Goal: Information Seeking & Learning: Check status

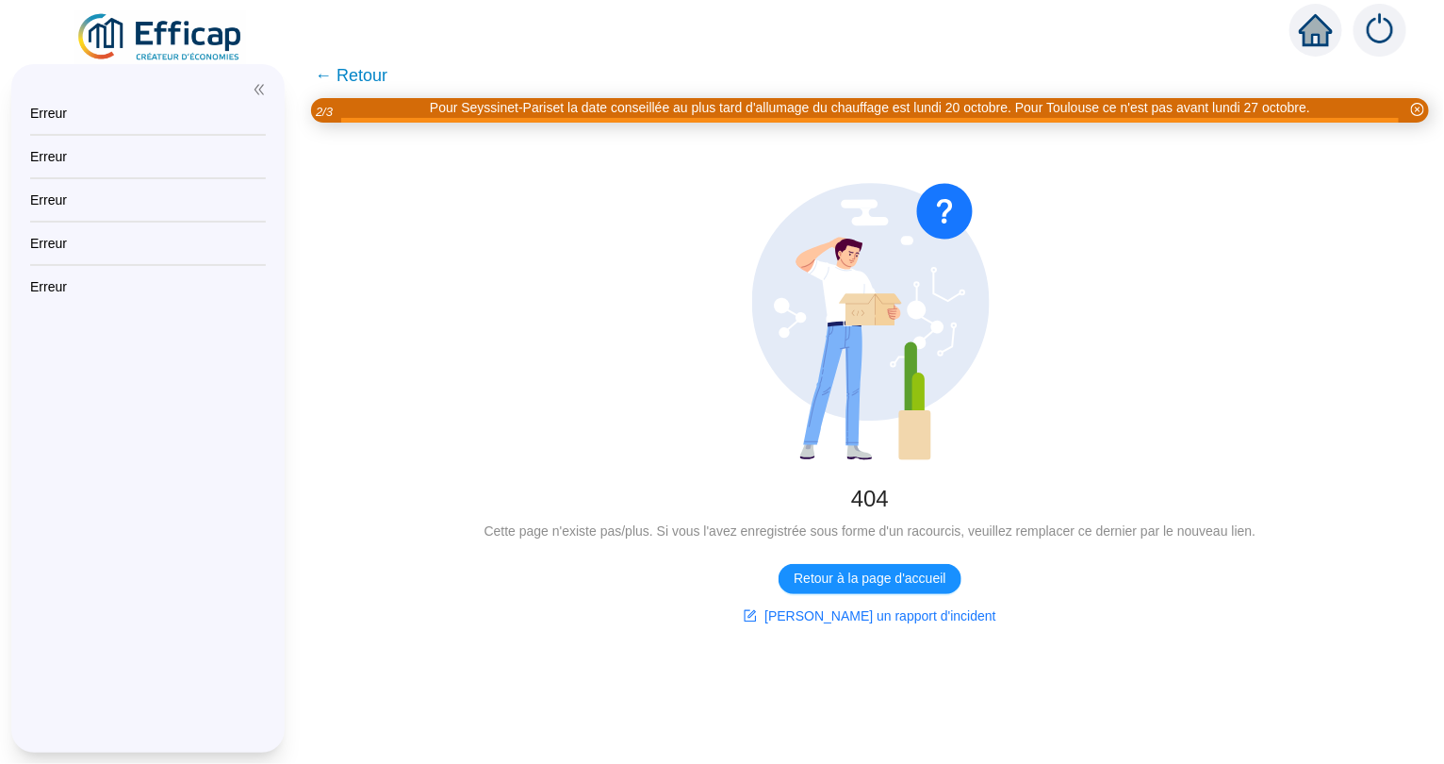
click at [1308, 33] on icon "home" at bounding box center [1316, 30] width 34 height 26
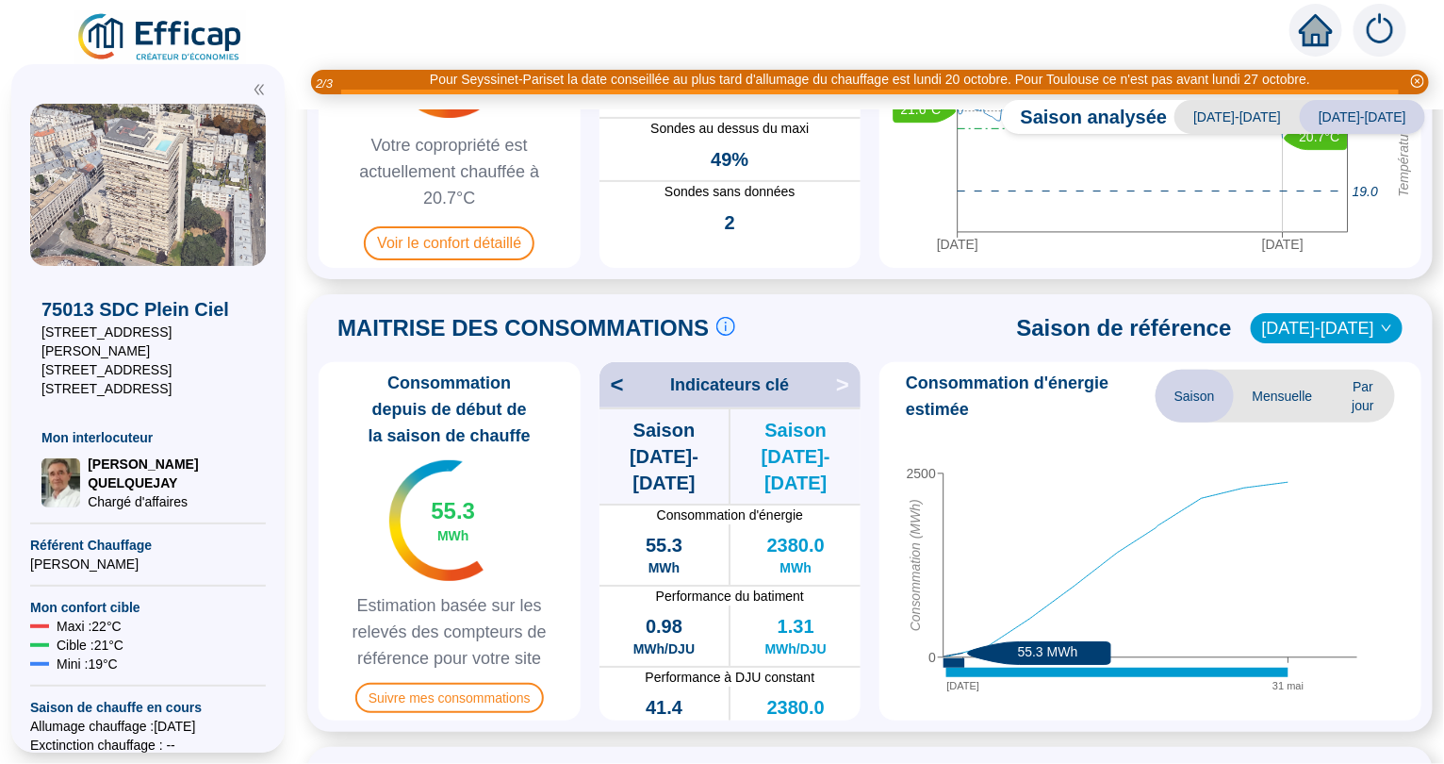
scroll to position [291, 0]
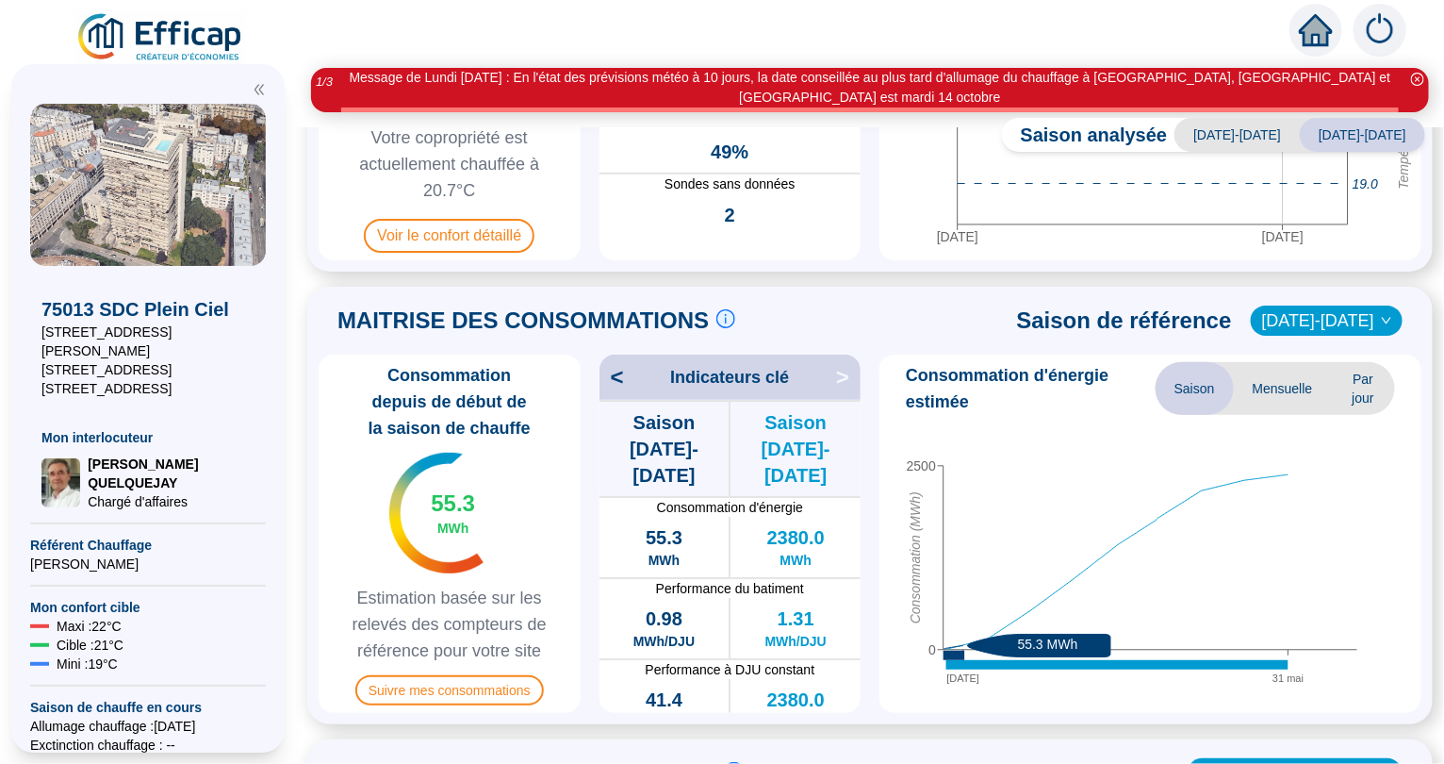
click at [1372, 366] on span "Par jour" at bounding box center [1363, 388] width 63 height 53
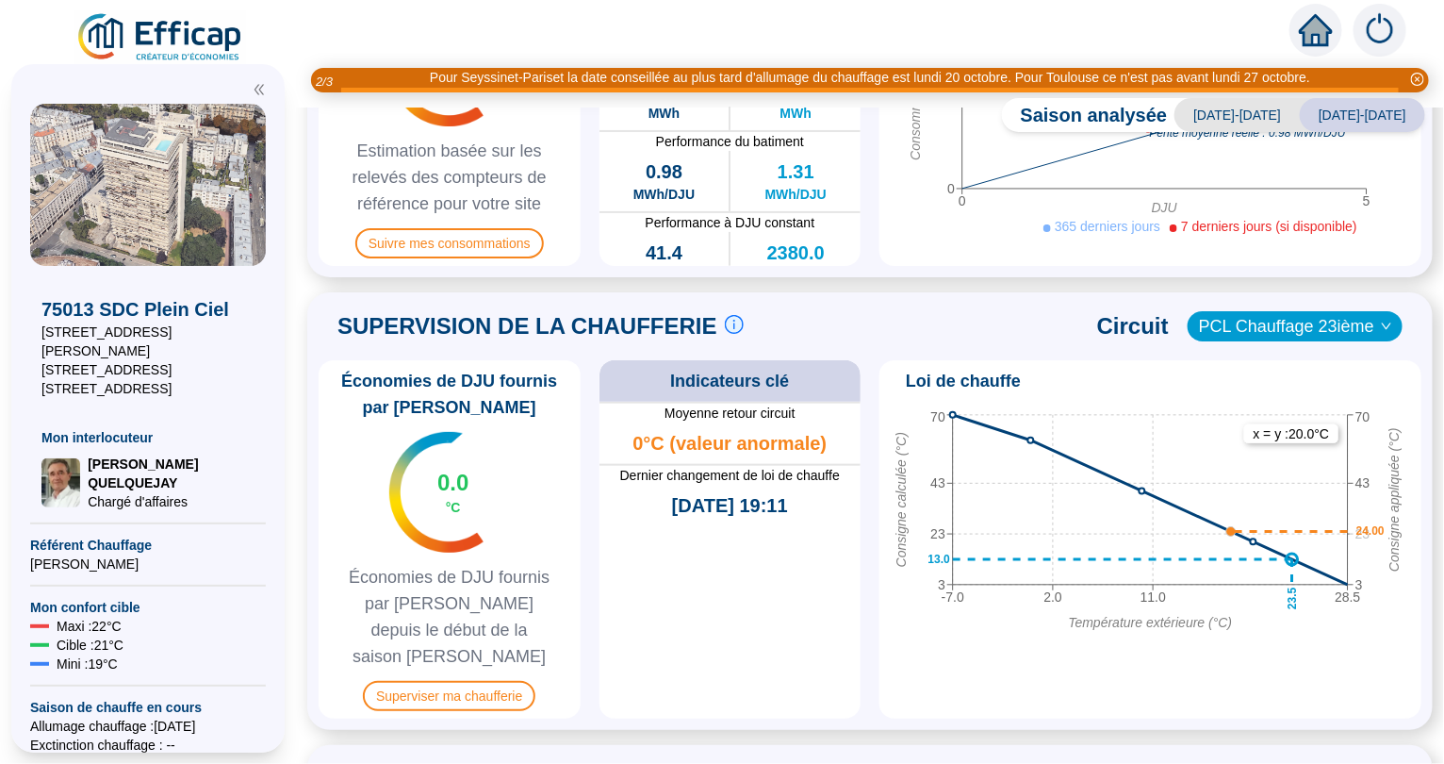
scroll to position [736, 0]
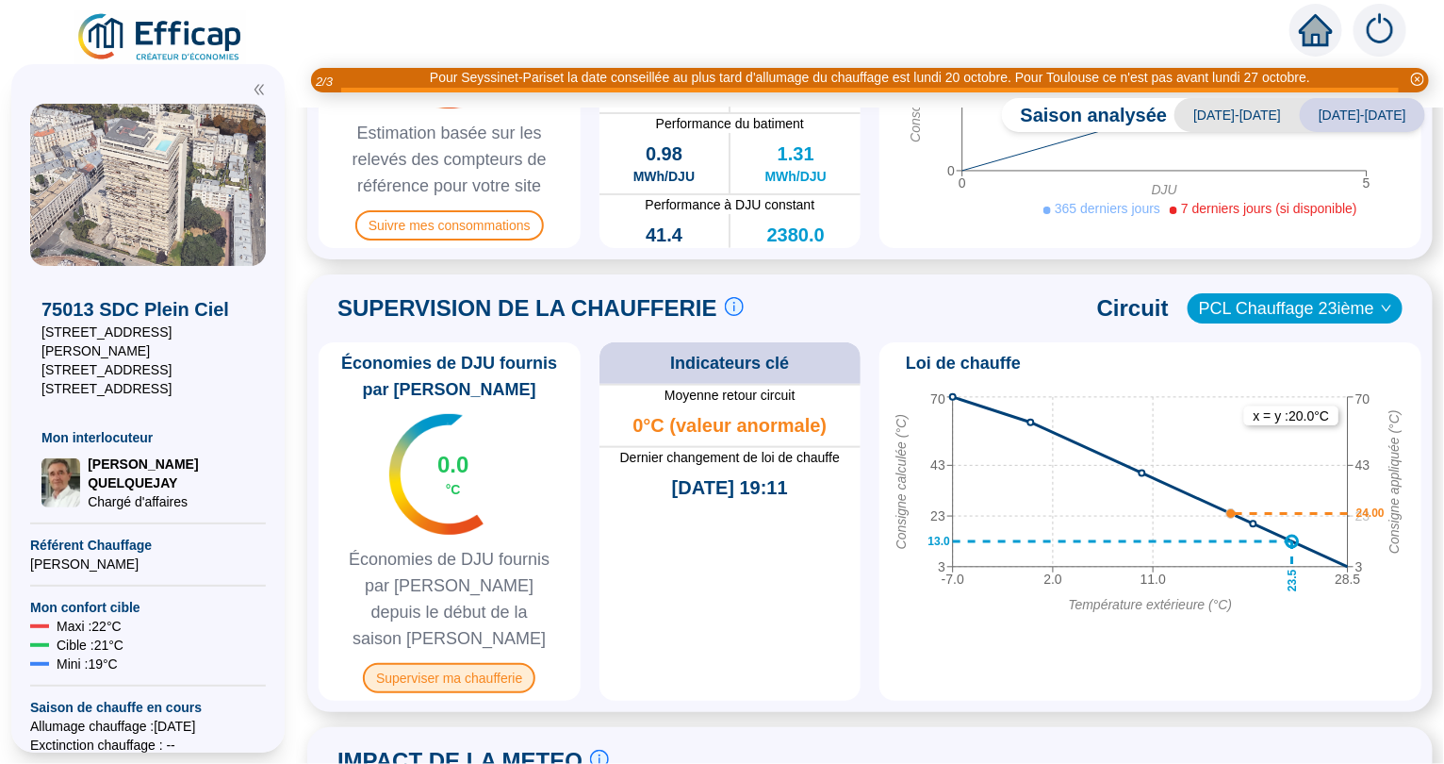
click at [462, 663] on span "Superviser ma chaufferie" at bounding box center [449, 678] width 172 height 30
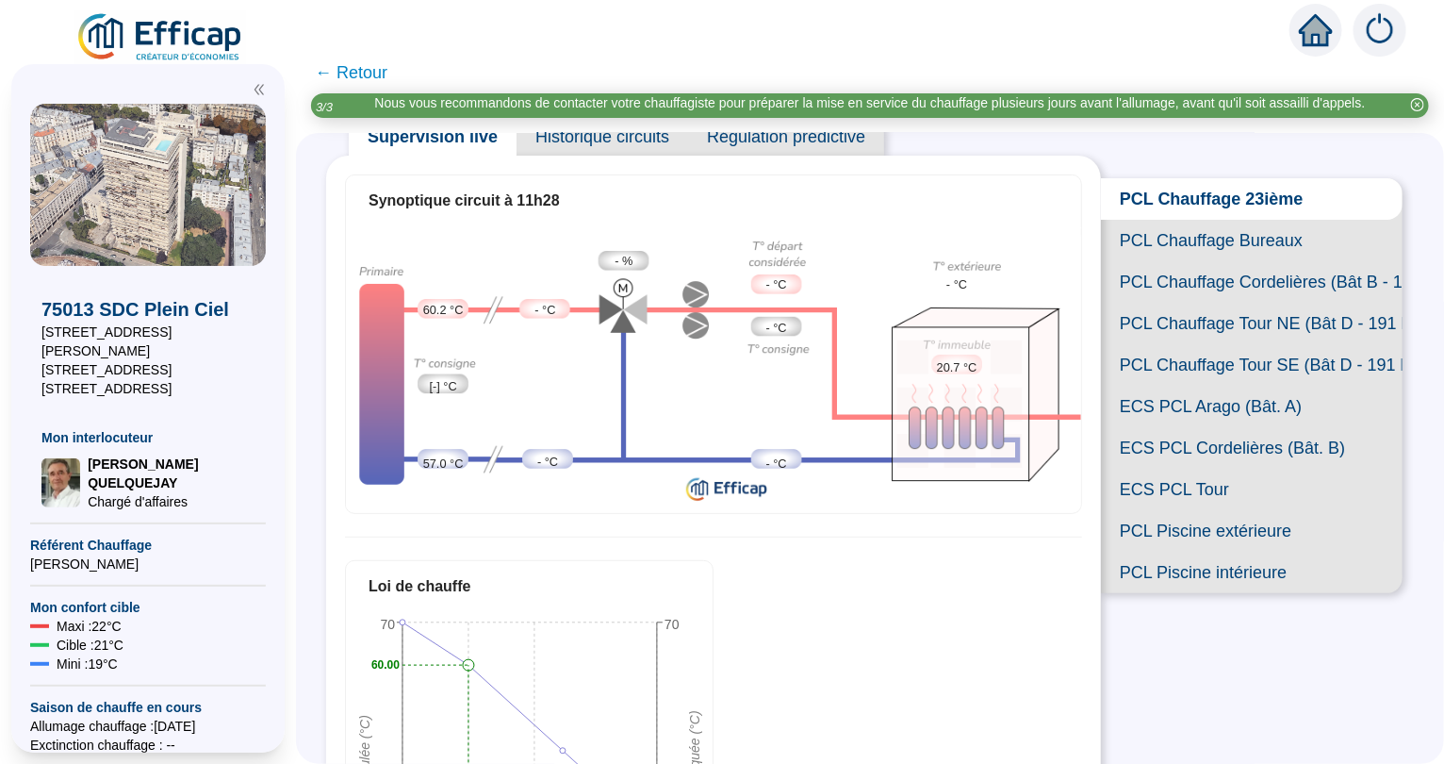
scroll to position [153, 0]
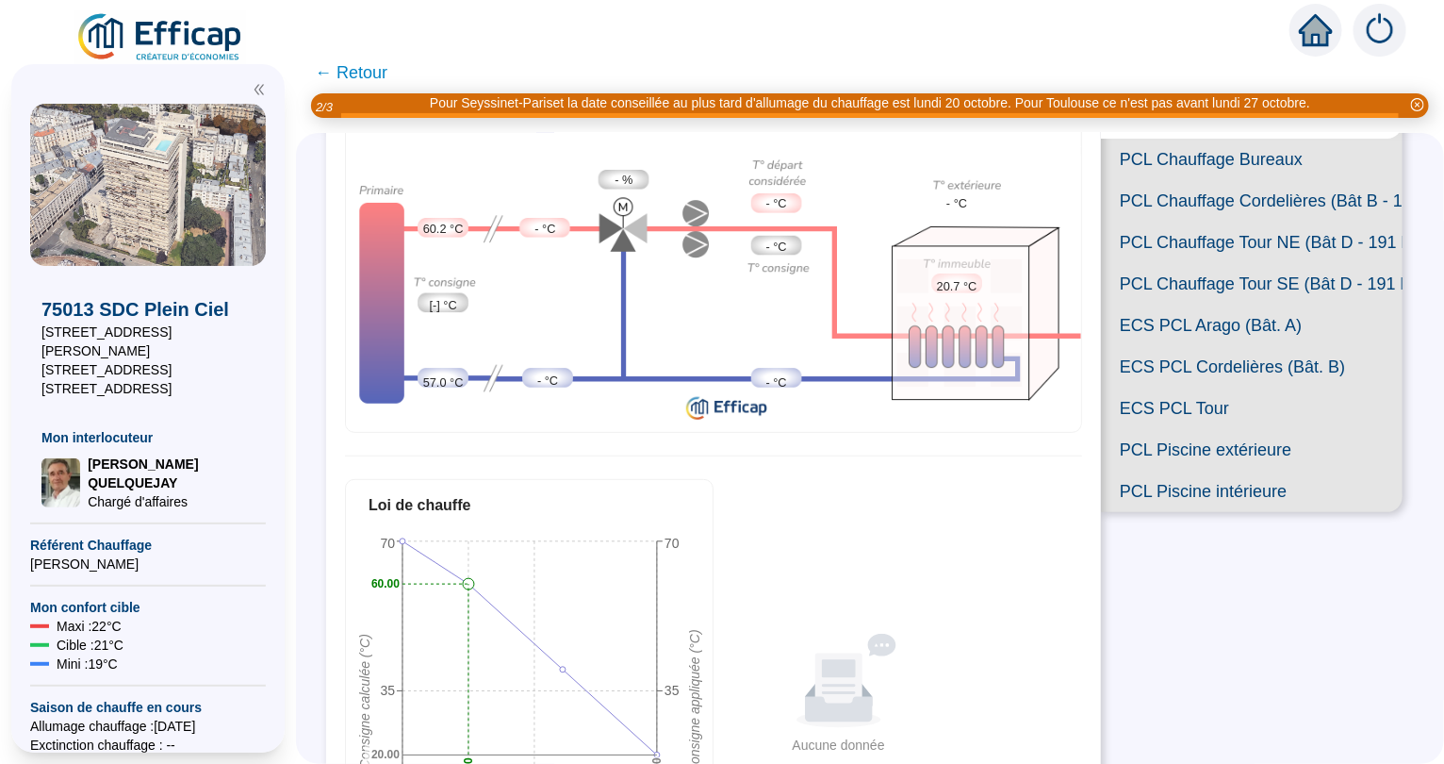
click at [1221, 199] on span "PCL Chauffage Cordelières (Bât B - 109 lots)" at bounding box center [1252, 200] width 302 height 41
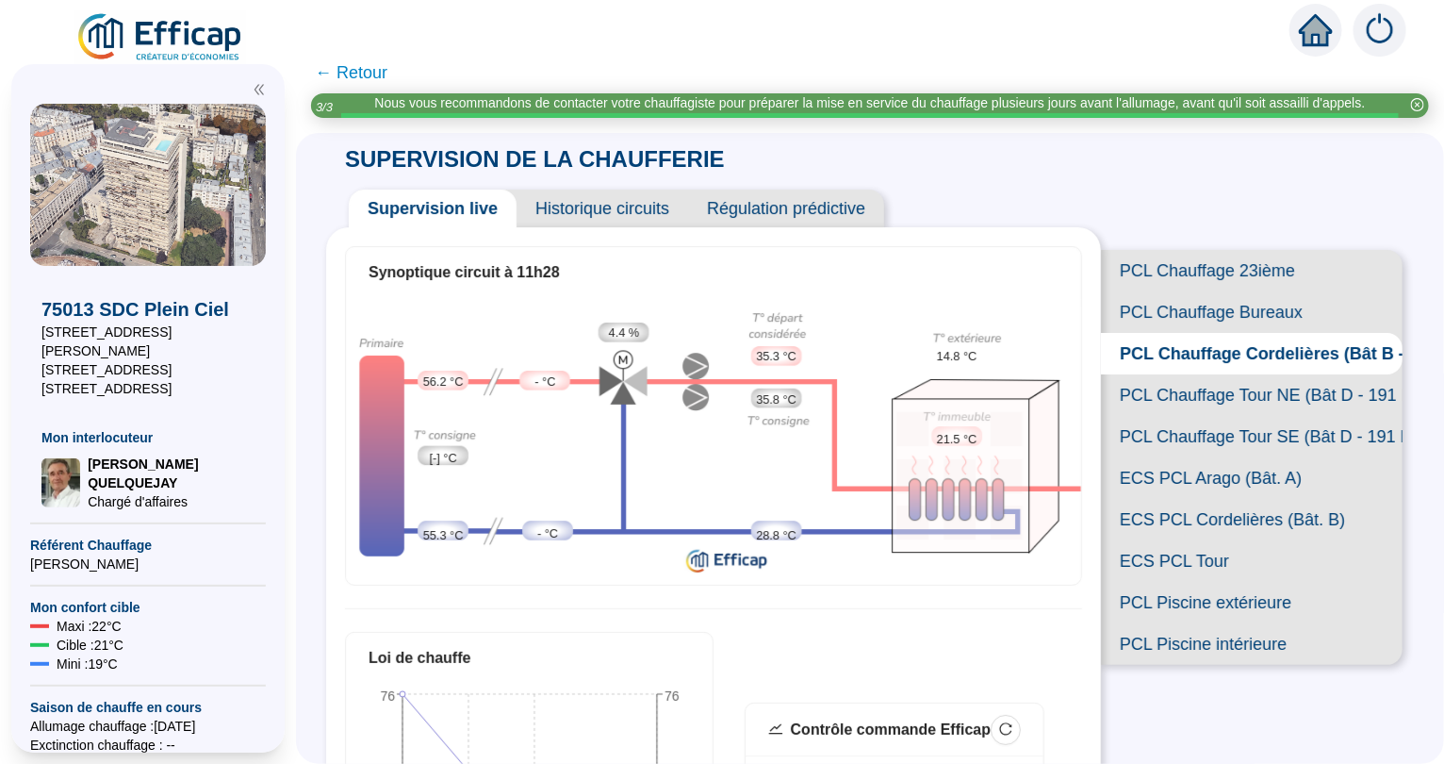
click at [1196, 273] on span "PCL Chauffage 23ième" at bounding box center [1252, 270] width 302 height 41
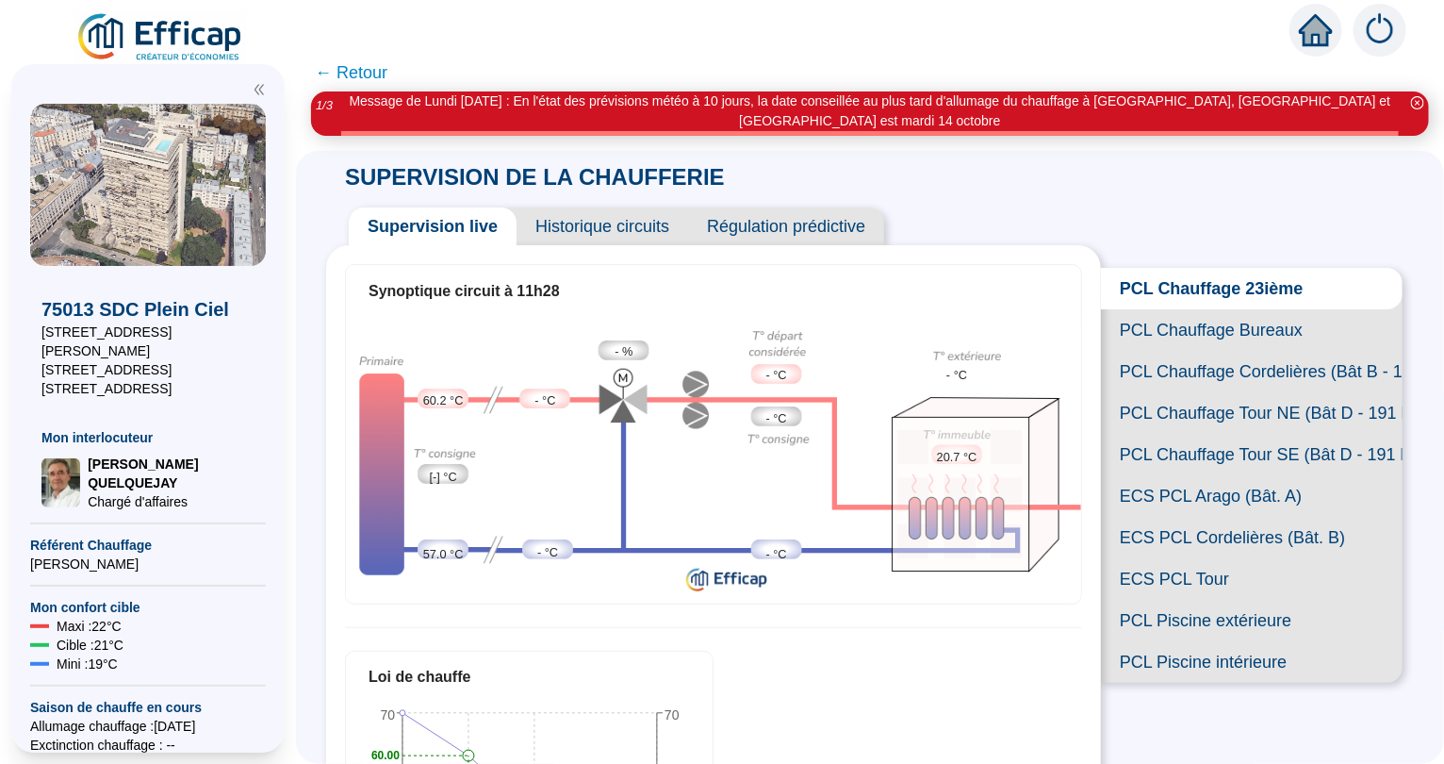
click at [1175, 319] on span "PCL Chauffage Bureaux" at bounding box center [1252, 329] width 302 height 41
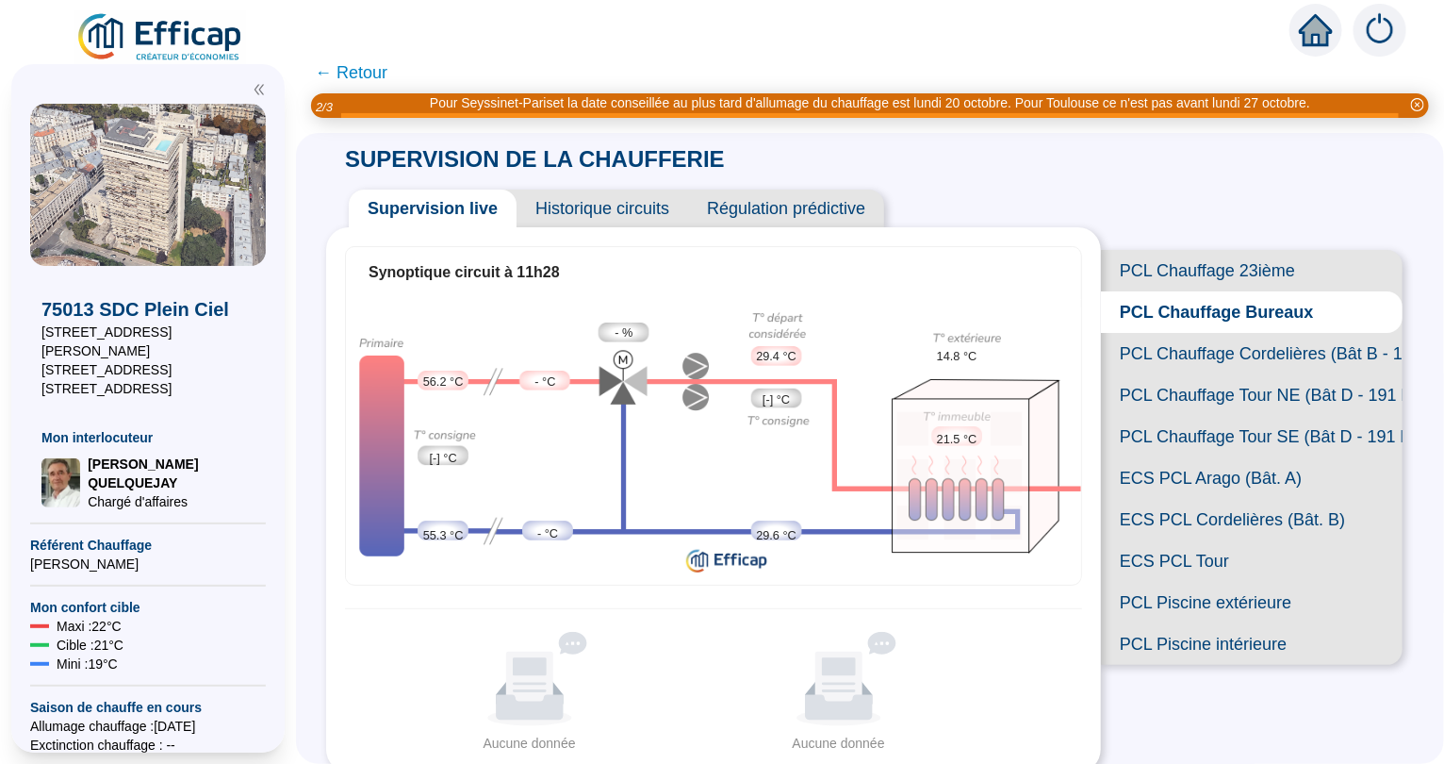
click at [1162, 360] on span "PCL Chauffage Cordelières (Bât B - 109 lots)" at bounding box center [1252, 353] width 302 height 41
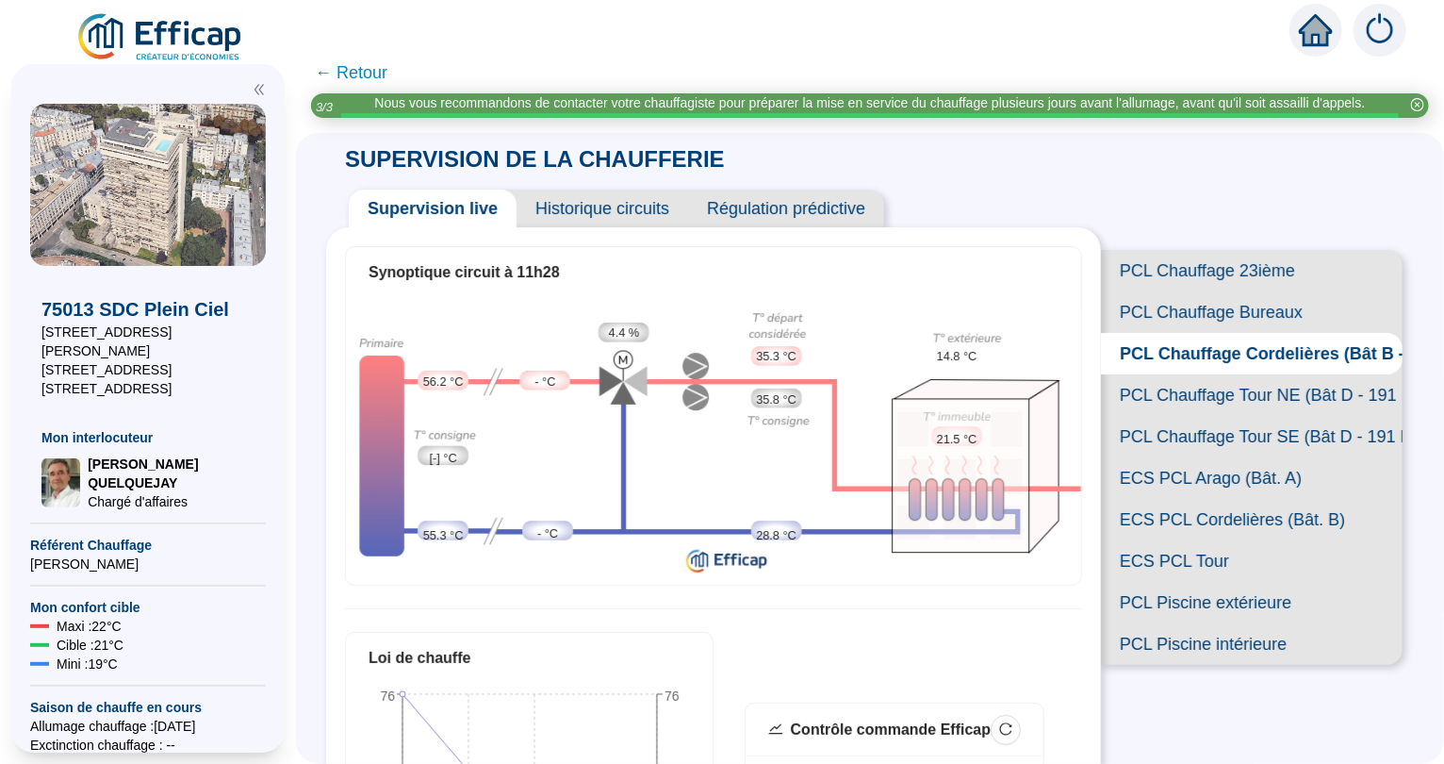
click at [1151, 398] on span "PCL Chauffage Tour NE (Bât D - 191 lots/2)" at bounding box center [1252, 394] width 302 height 41
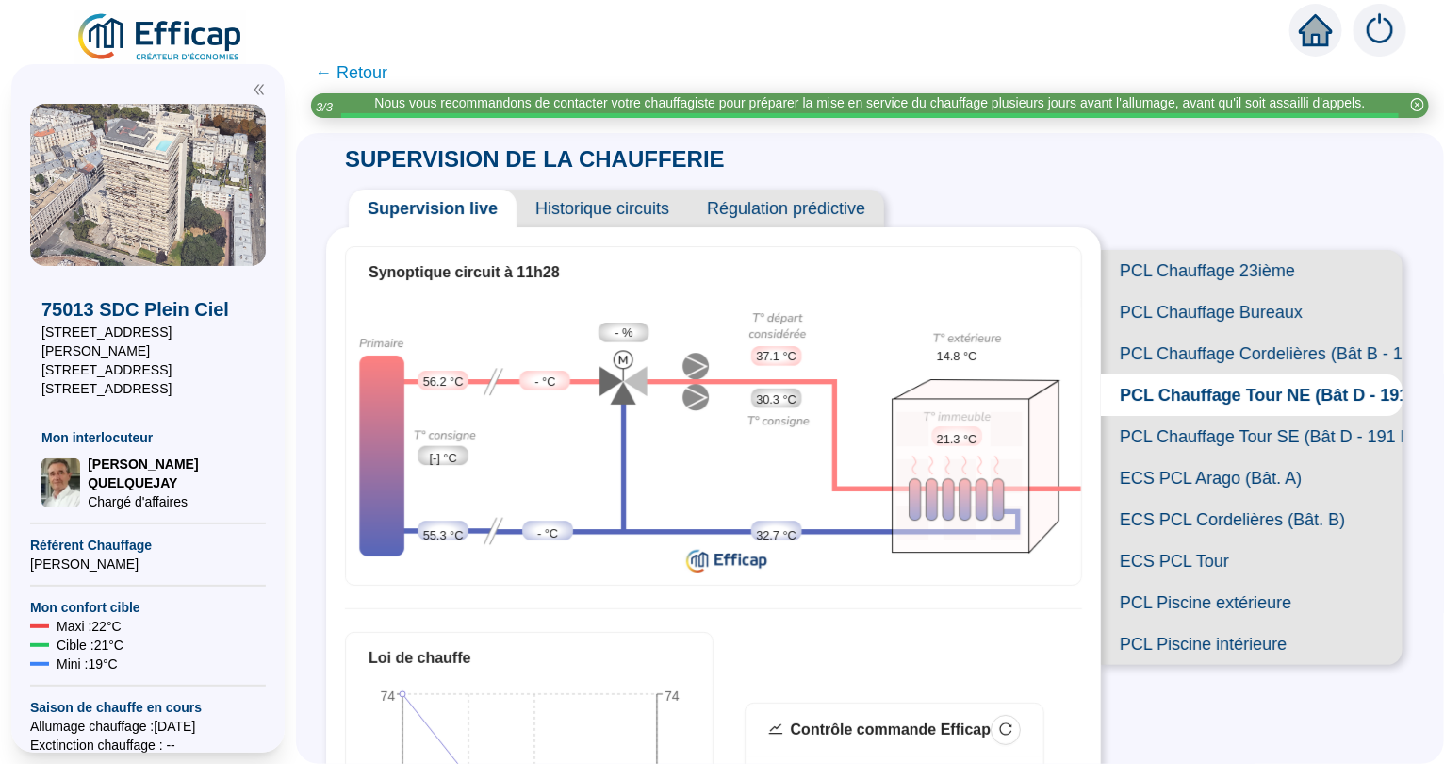
click at [1151, 436] on span "PCL Chauffage Tour SE (Bât D - 191 lots/2)" at bounding box center [1252, 436] width 302 height 41
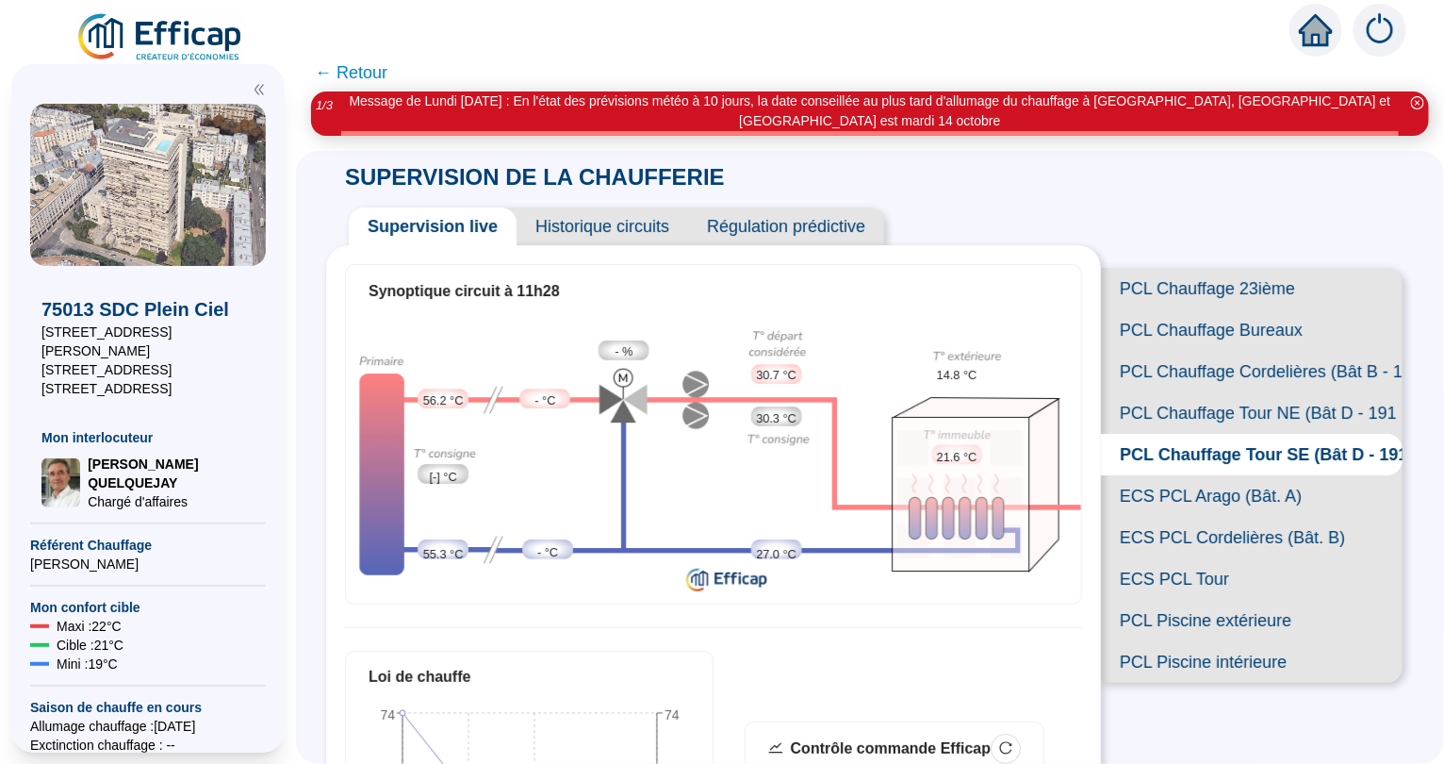
click at [1149, 475] on span "ECS PCL Arago (Bât. A)" at bounding box center [1252, 495] width 302 height 41
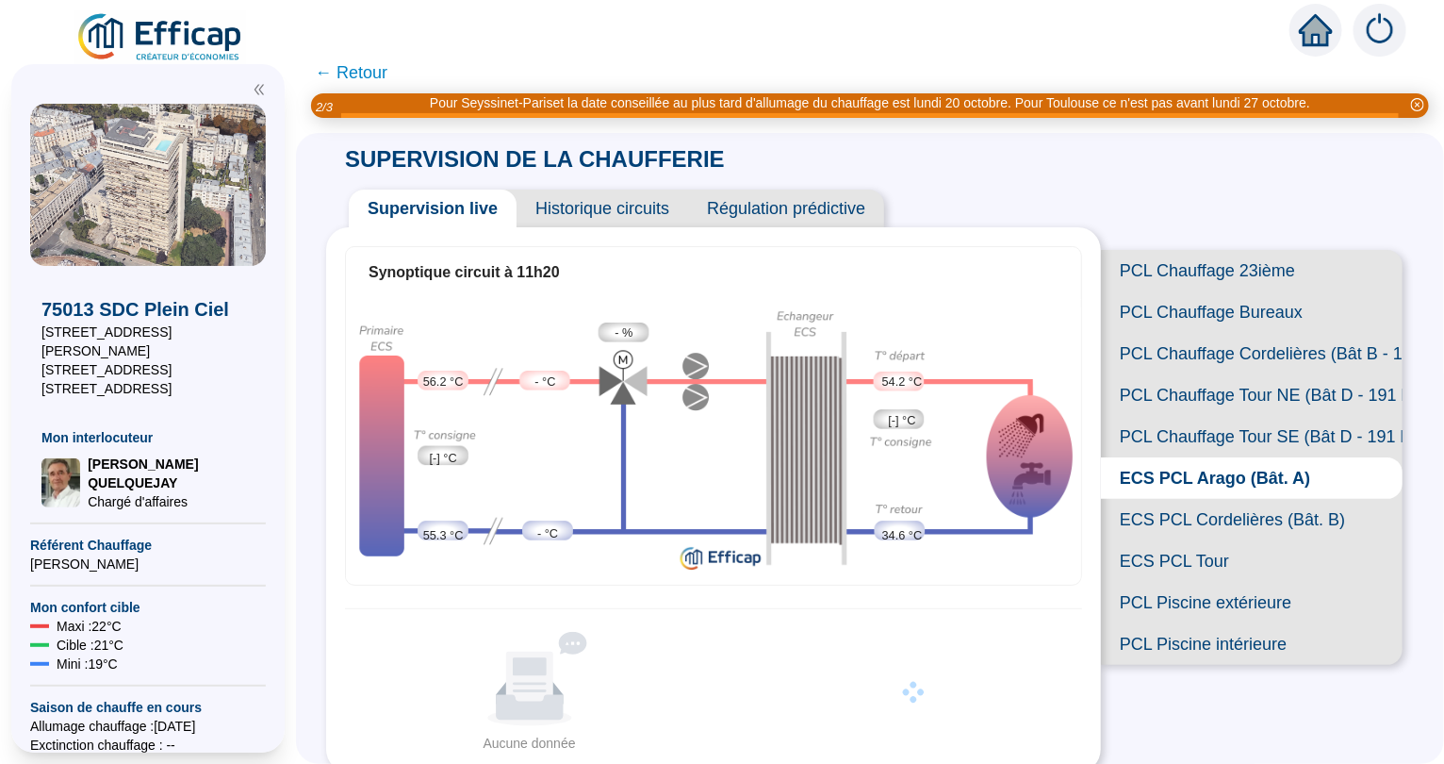
click at [1147, 523] on span "ECS PCL Cordelières (Bât. B)" at bounding box center [1252, 519] width 302 height 41
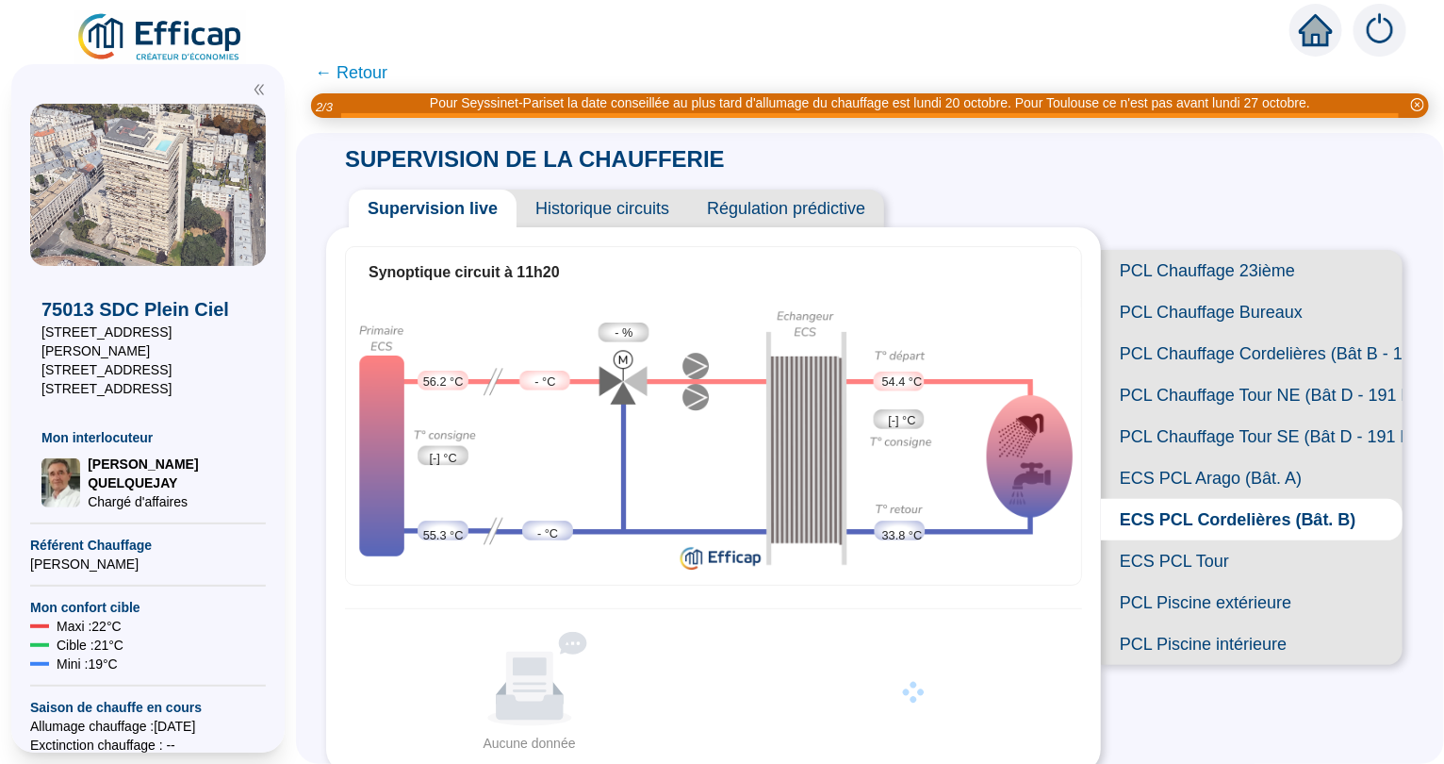
click at [1141, 565] on span "ECS PCL Tour" at bounding box center [1252, 560] width 302 height 41
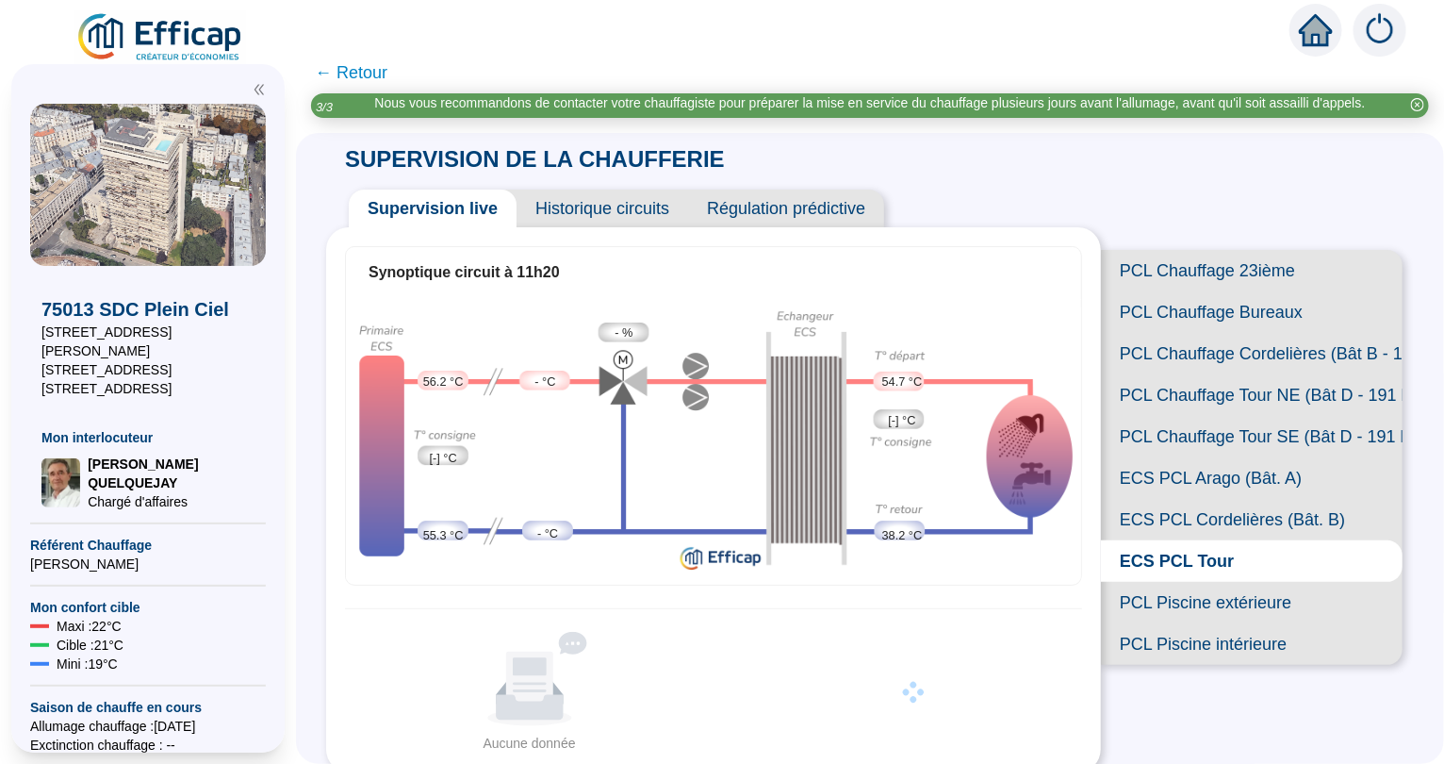
click at [1136, 604] on span "PCL Piscine extérieure" at bounding box center [1252, 602] width 302 height 41
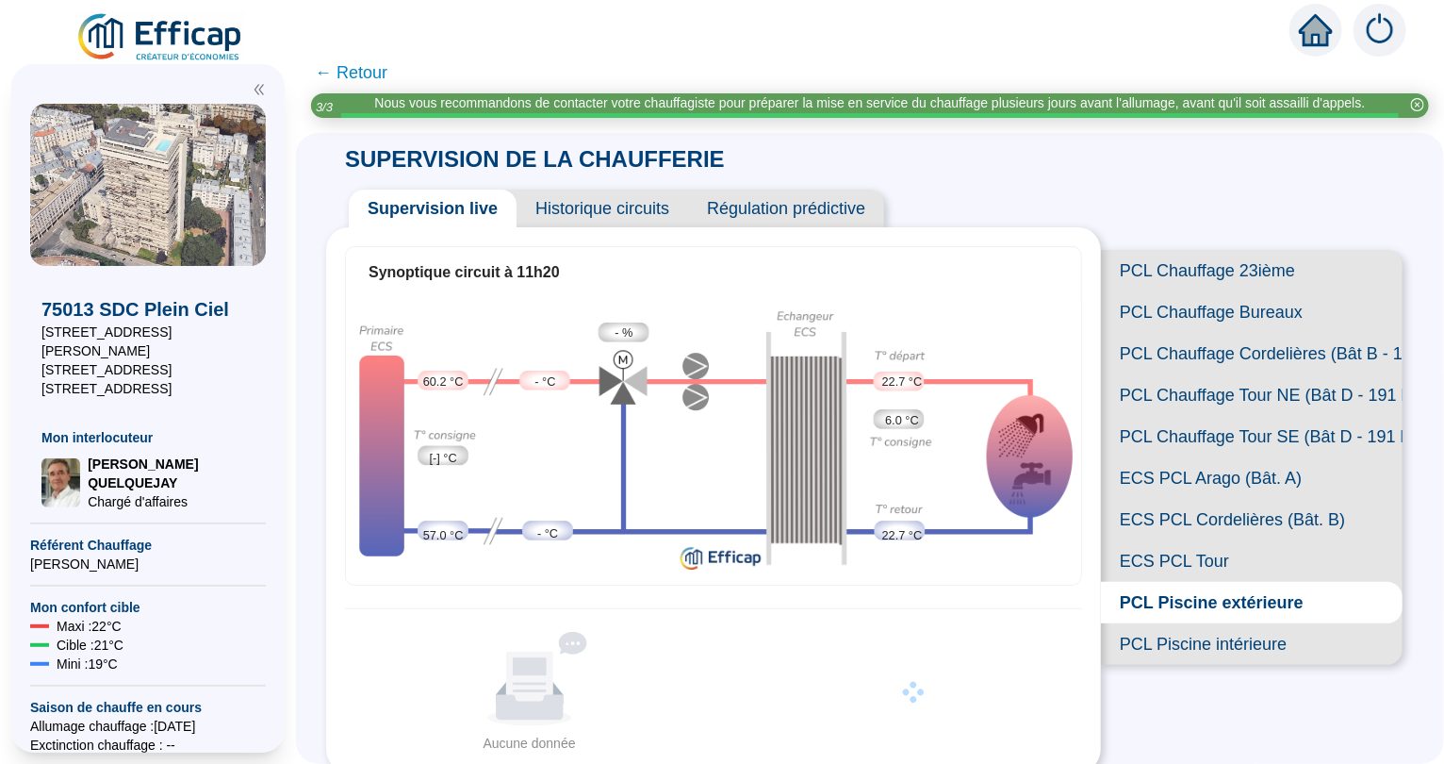
click at [1141, 649] on span "PCL Piscine intérieure" at bounding box center [1252, 643] width 302 height 41
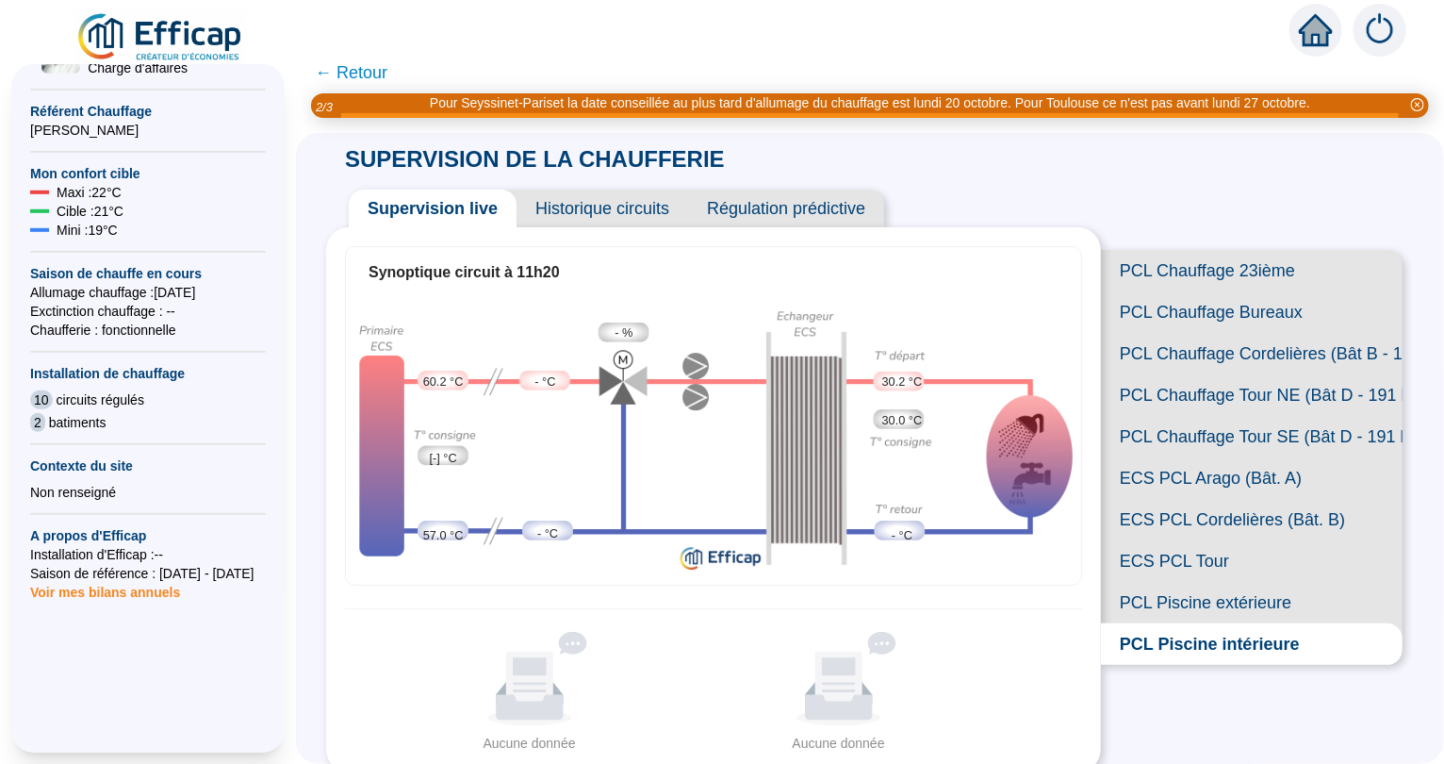
click at [361, 78] on span "← Retour" at bounding box center [351, 72] width 73 height 26
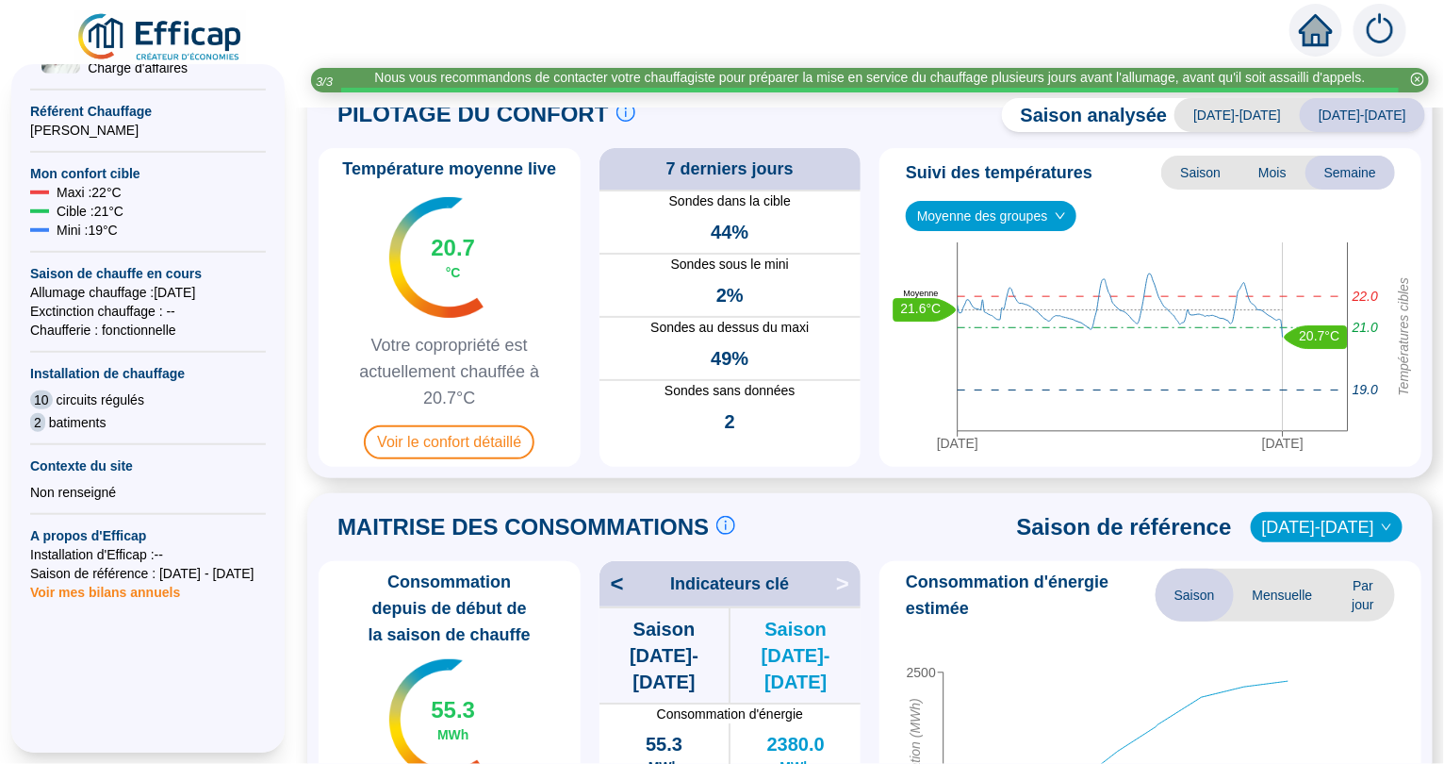
scroll to position [65, 0]
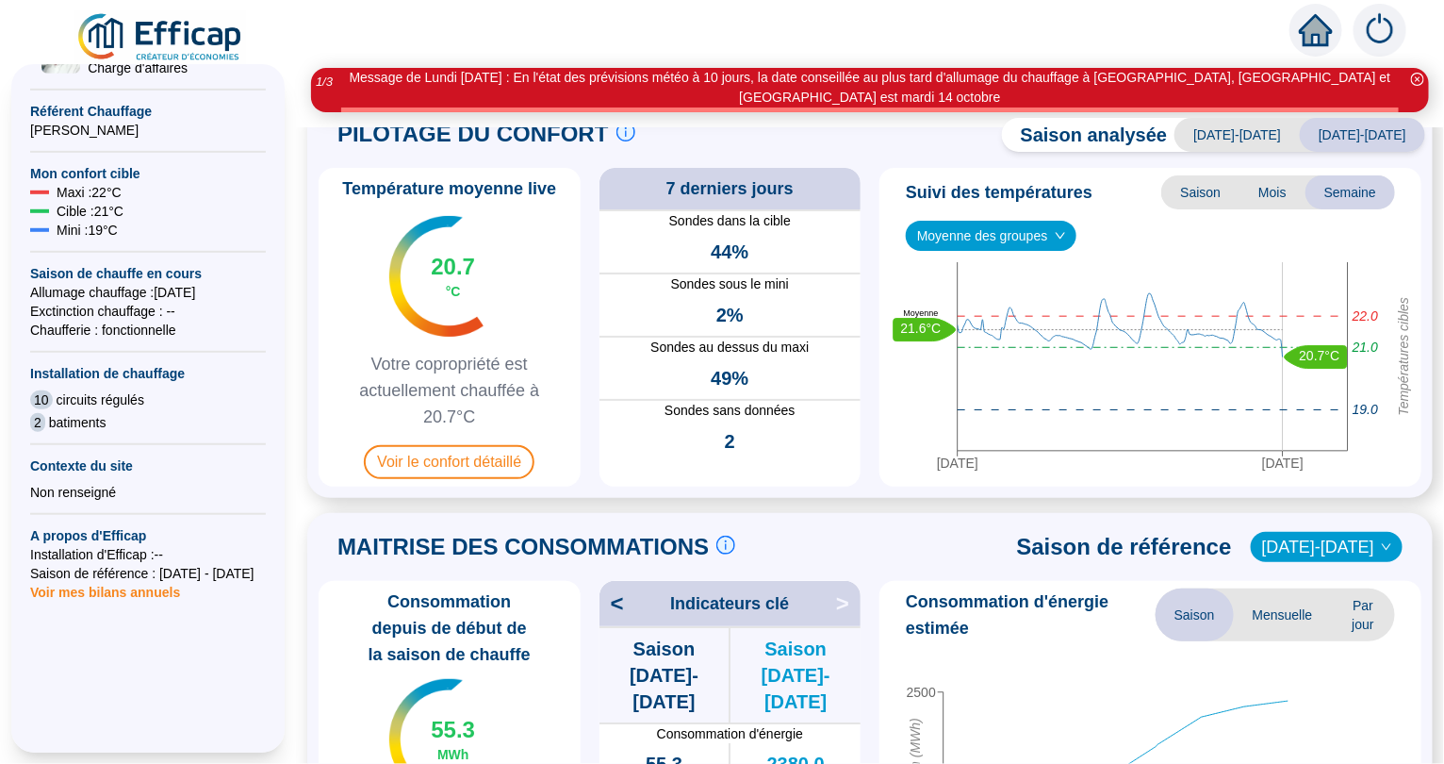
click at [1382, 541] on icon "down" at bounding box center [1386, 546] width 11 height 11
click at [1389, 541] on icon "down" at bounding box center [1386, 546] width 11 height 11
click at [1358, 533] on span "[DATE]-[DATE]" at bounding box center [1326, 547] width 129 height 28
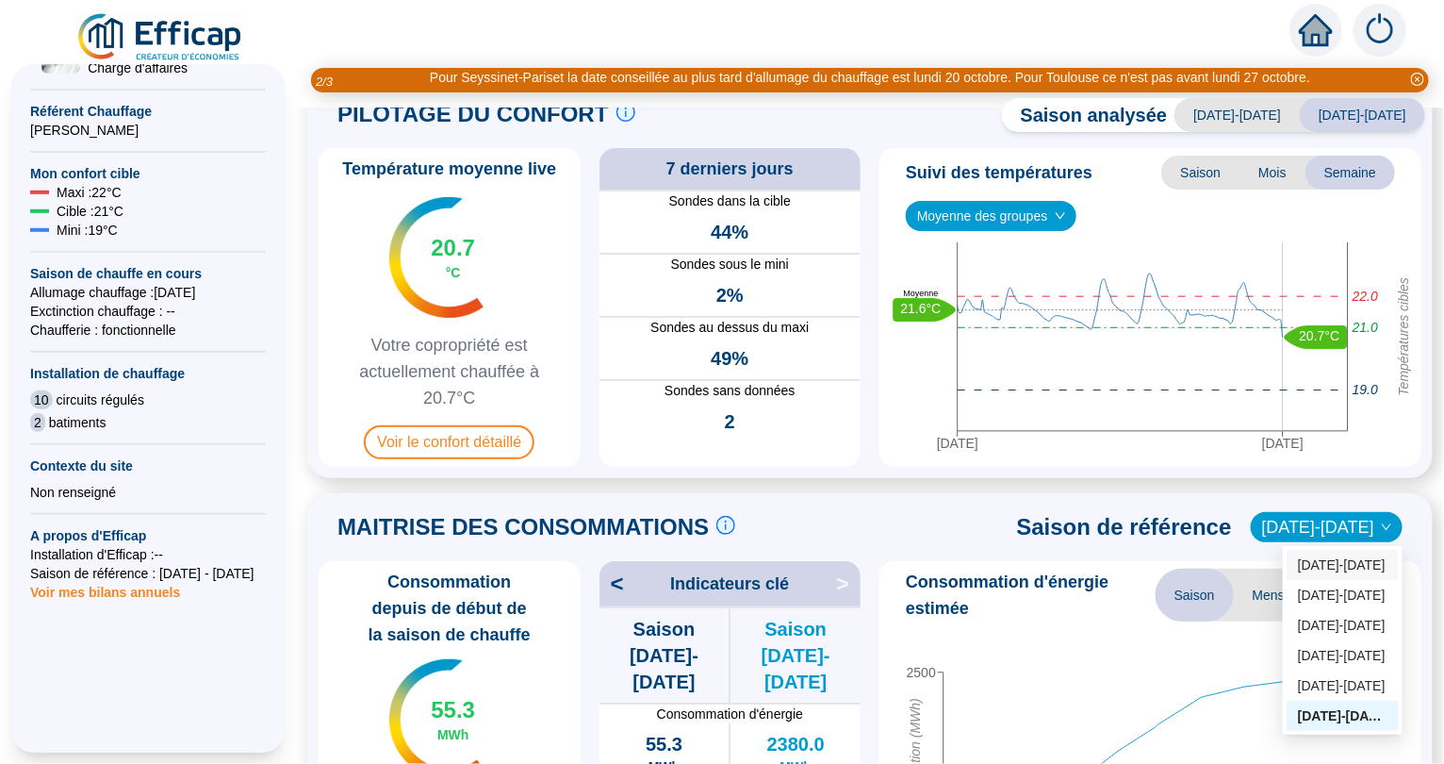
click at [1338, 564] on div "[DATE]-[DATE]" at bounding box center [1343, 565] width 90 height 20
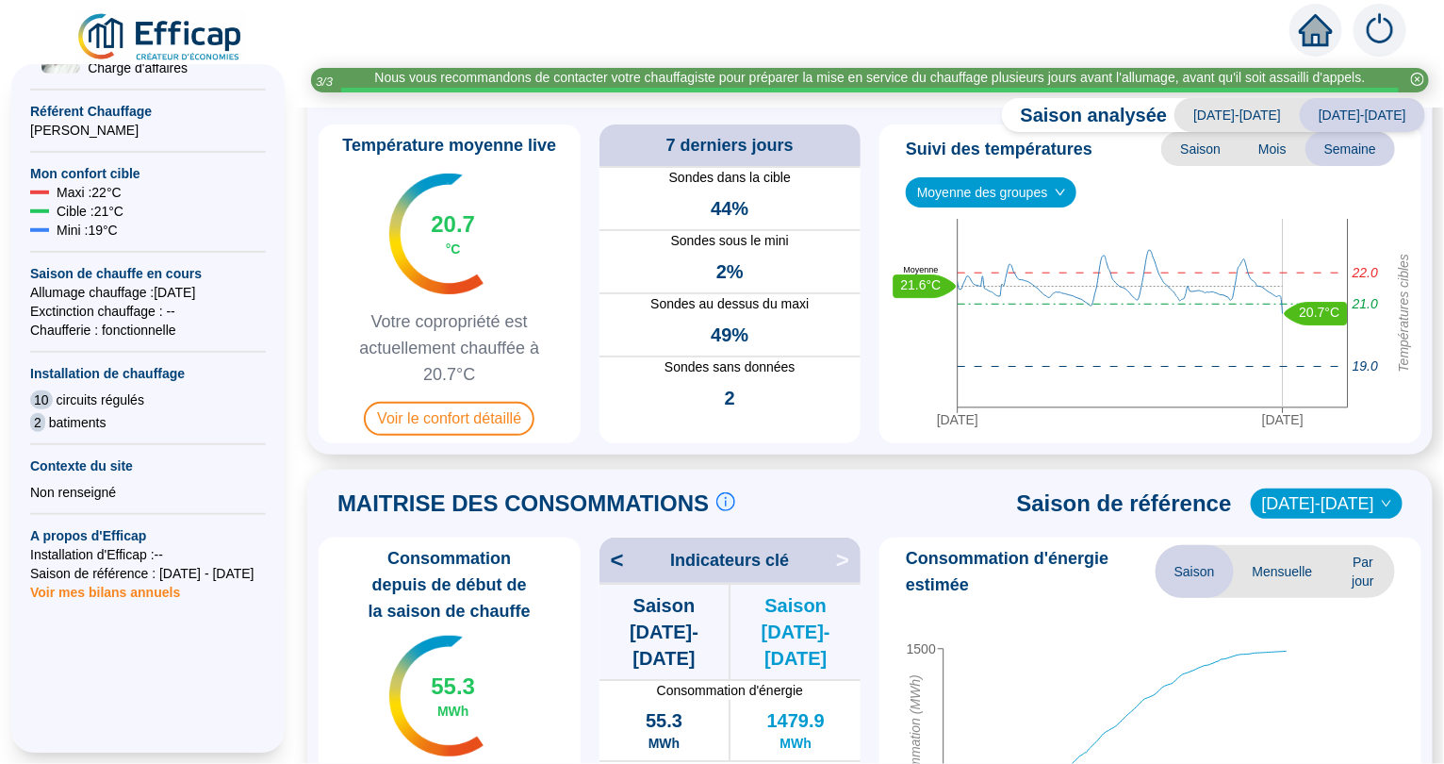
scroll to position [7, 0]
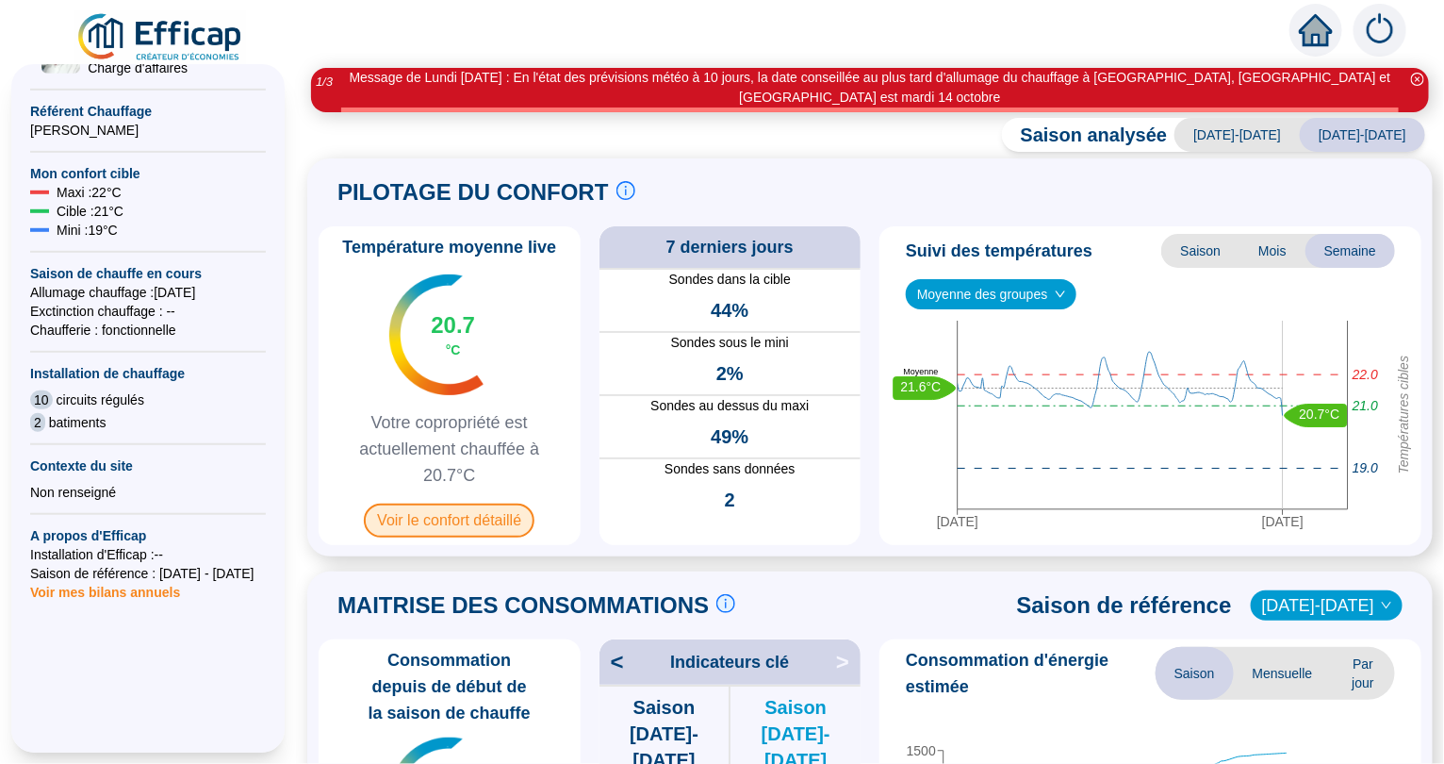
click at [450, 503] on span "Voir le confort détaillé" at bounding box center [449, 520] width 171 height 34
